Goal: Transaction & Acquisition: Download file/media

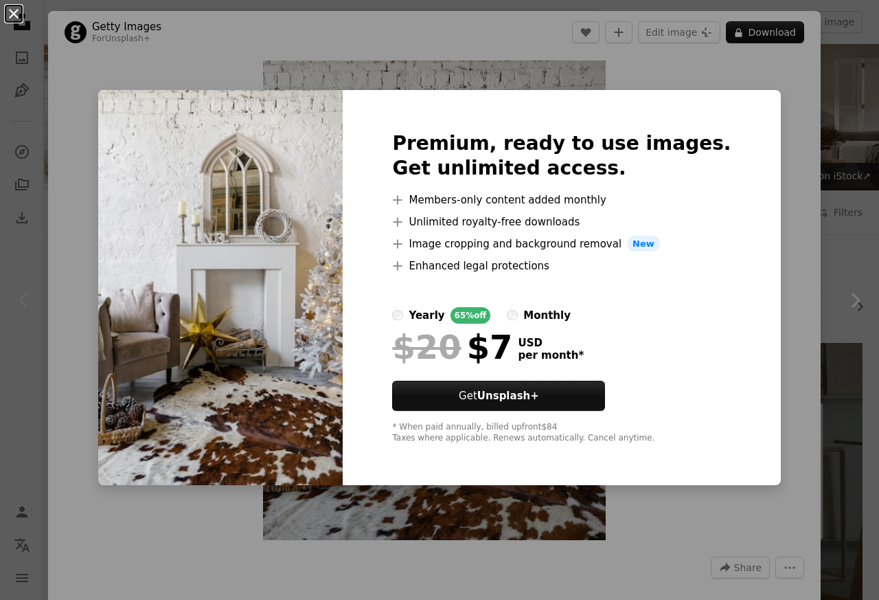
click at [16, 12] on button "An X shape" at bounding box center [13, 13] width 16 height 16
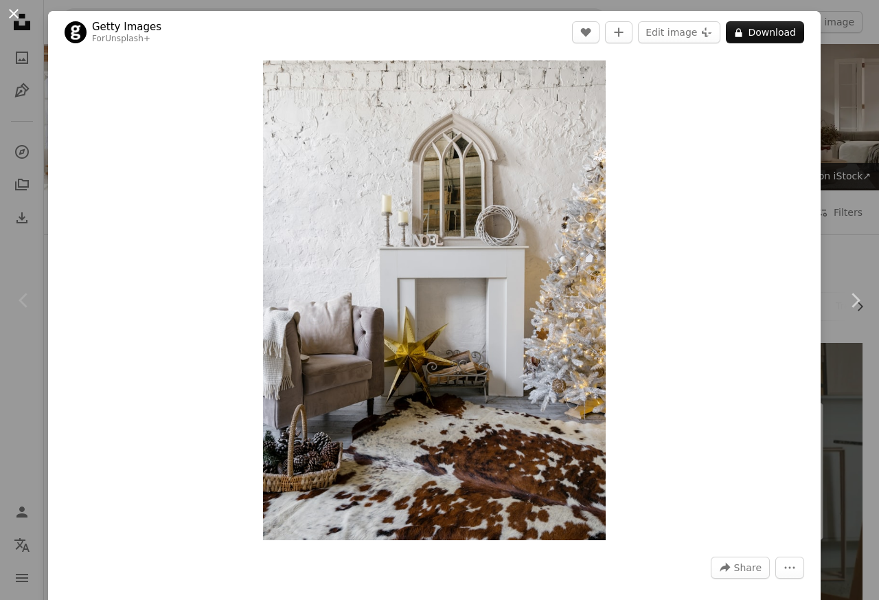
click at [16, 12] on button "An X shape" at bounding box center [13, 13] width 16 height 16
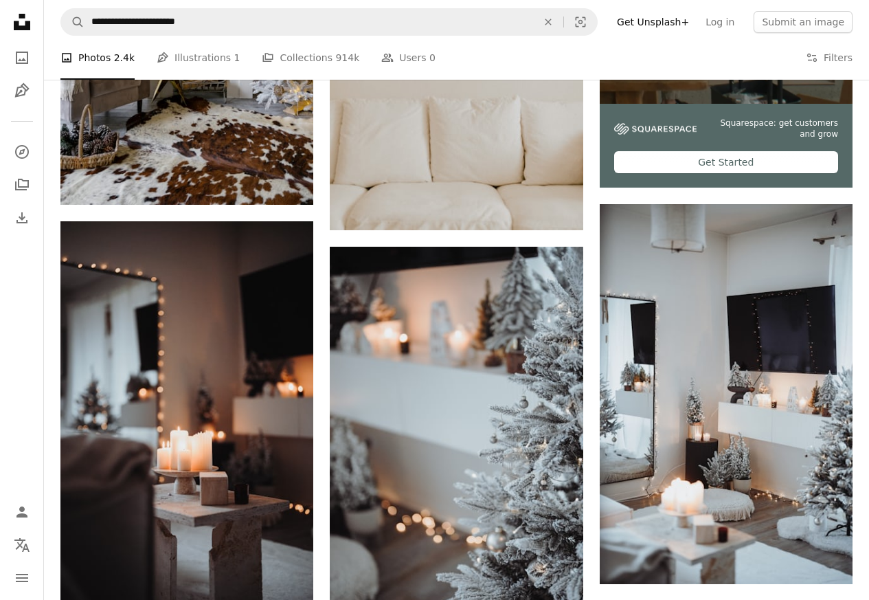
scroll to position [494, 0]
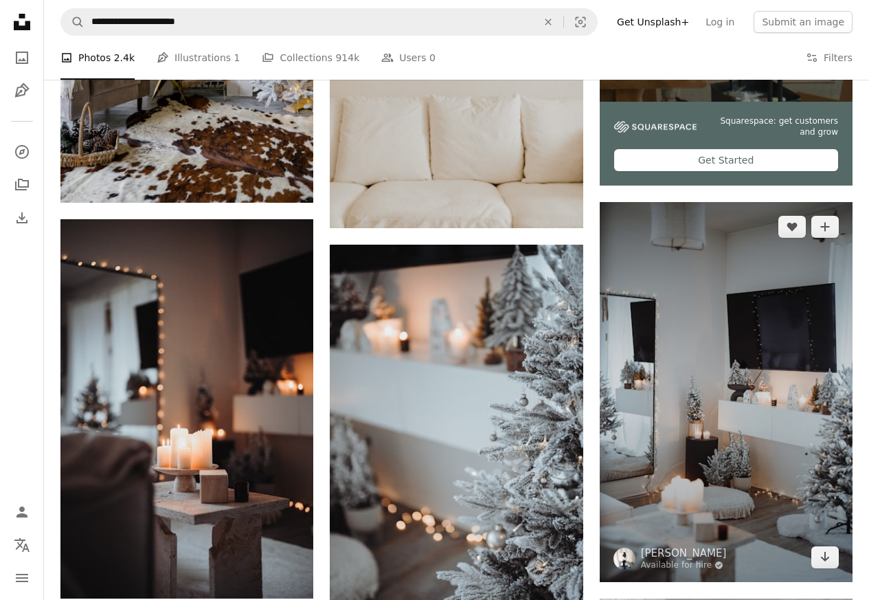
click at [751, 436] on img at bounding box center [726, 392] width 253 height 380
click at [744, 456] on img at bounding box center [726, 392] width 253 height 380
click at [817, 547] on link "Arrow pointing down" at bounding box center [824, 557] width 27 height 22
